Goal: Task Accomplishment & Management: Manage account settings

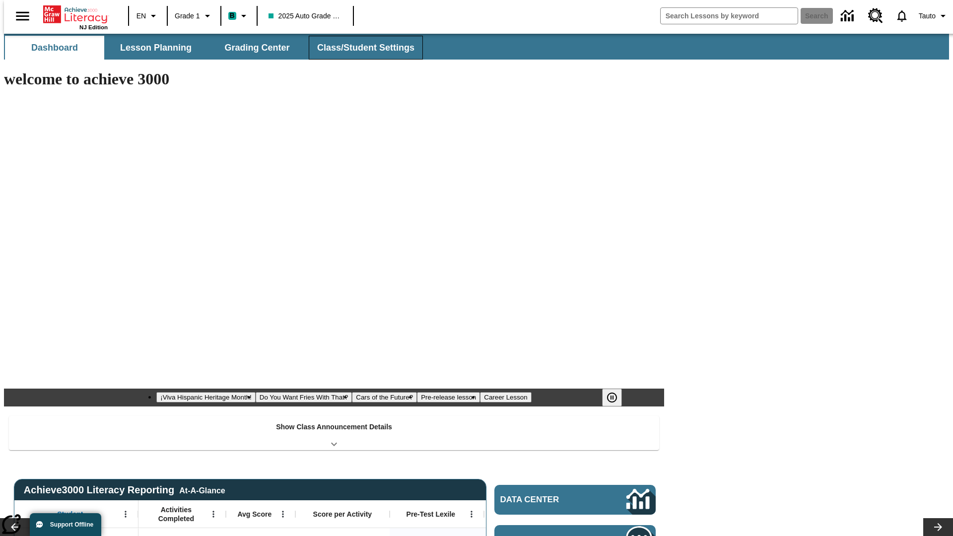
click at [360, 48] on button "Class/Student Settings" at bounding box center [366, 48] width 114 height 24
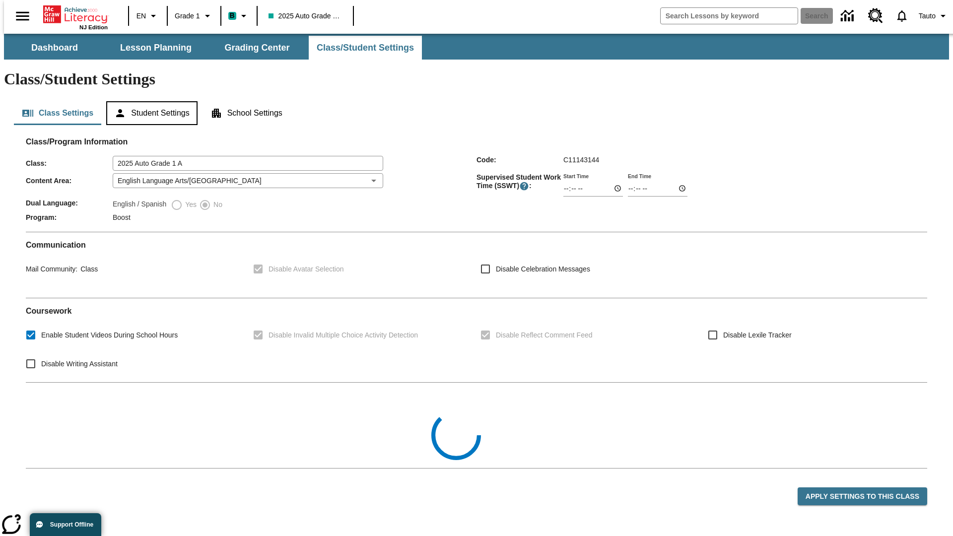
click at [149, 101] on button "Student Settings" at bounding box center [151, 113] width 91 height 24
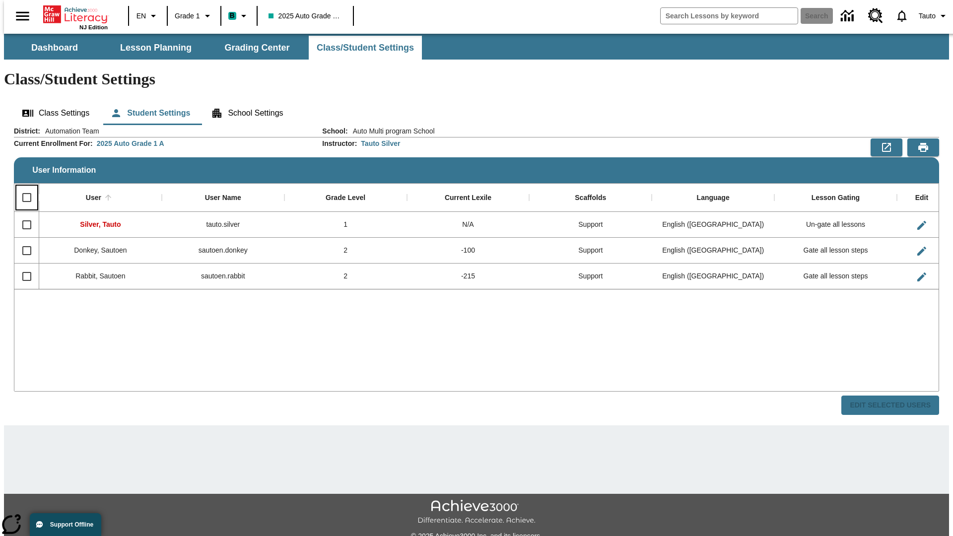
click at [22, 187] on input "Select all rows" at bounding box center [26, 197] width 21 height 21
checkbox input "true"
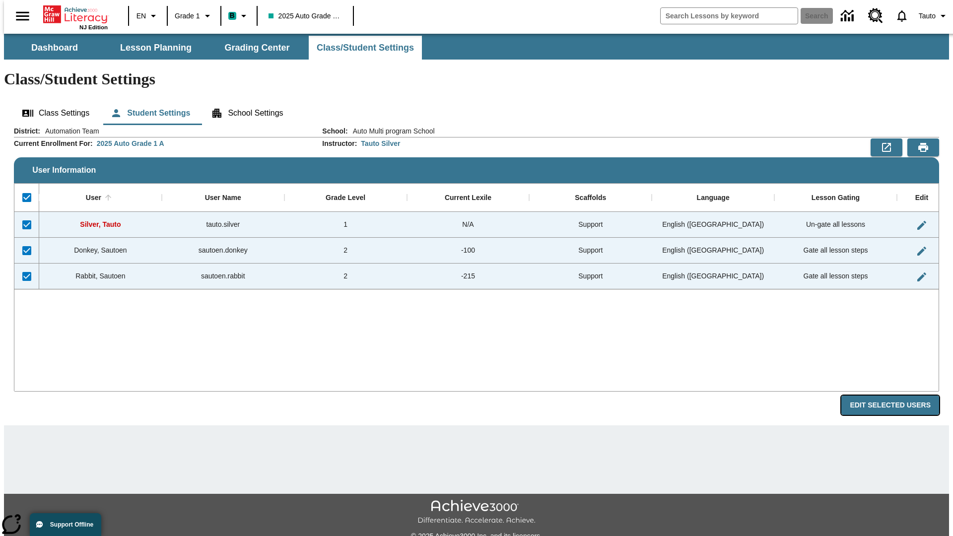
click at [898, 396] on button "Edit Selected Users" at bounding box center [890, 405] width 98 height 19
